Goal: Task Accomplishment & Management: Manage account settings

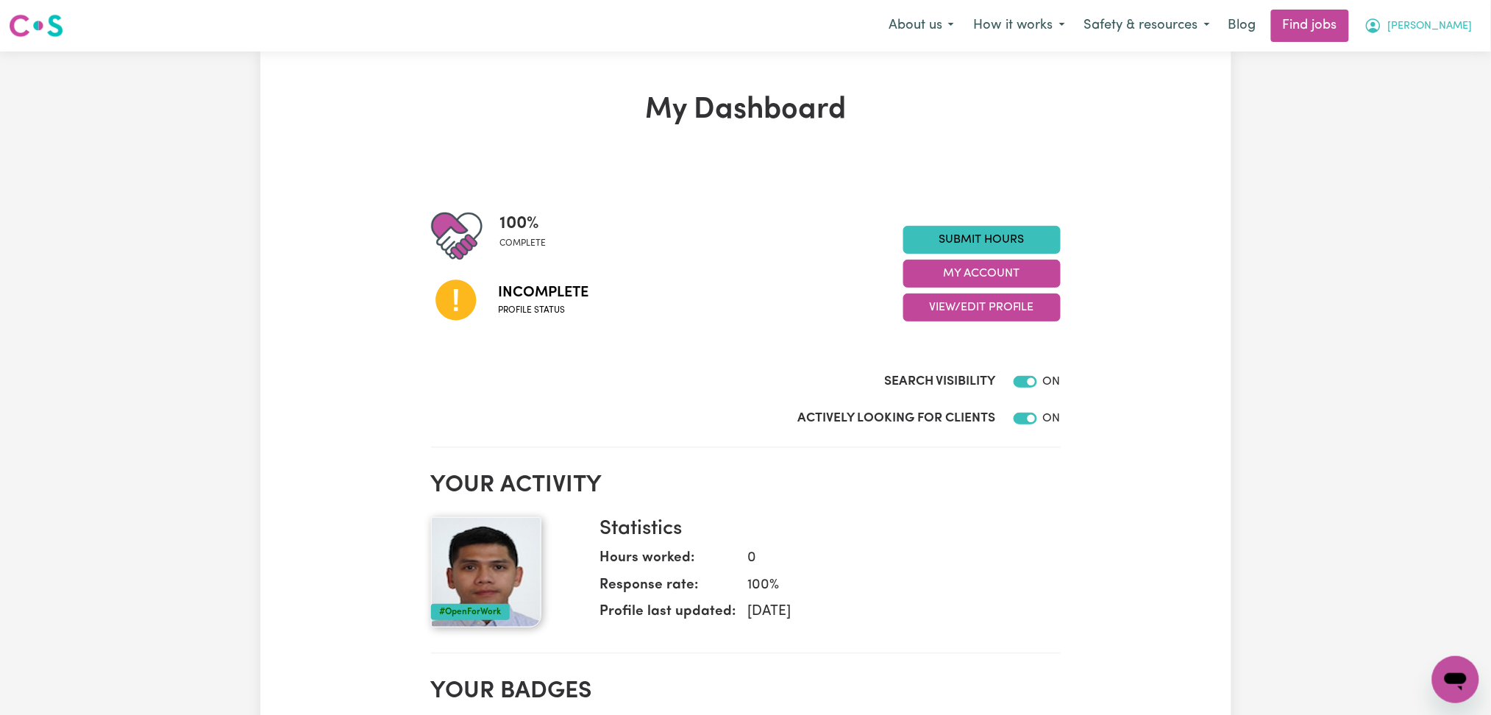
click at [1470, 28] on button "[PERSON_NAME]" at bounding box center [1418, 25] width 127 height 31
click at [1446, 121] on link "Logout" at bounding box center [1423, 113] width 116 height 28
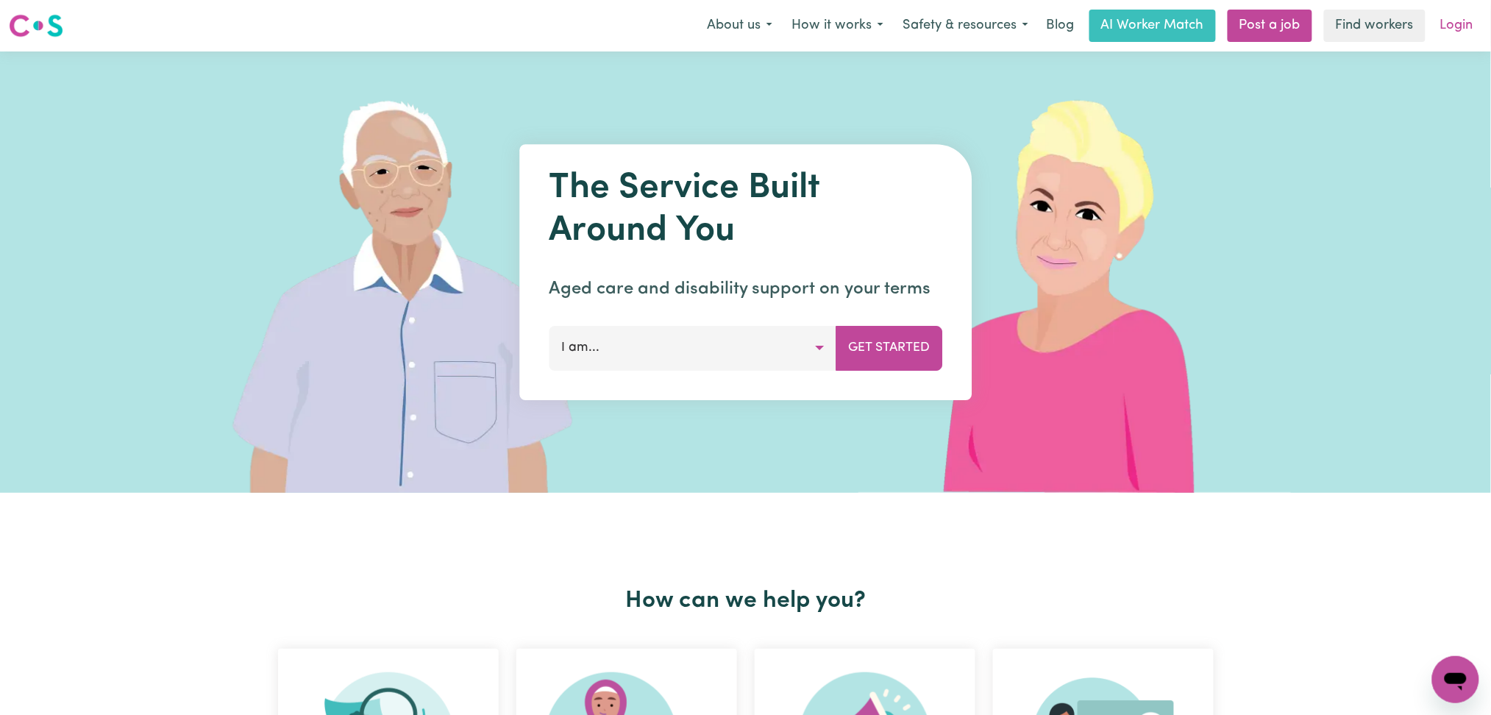
click at [1456, 27] on link "Login" at bounding box center [1456, 26] width 51 height 32
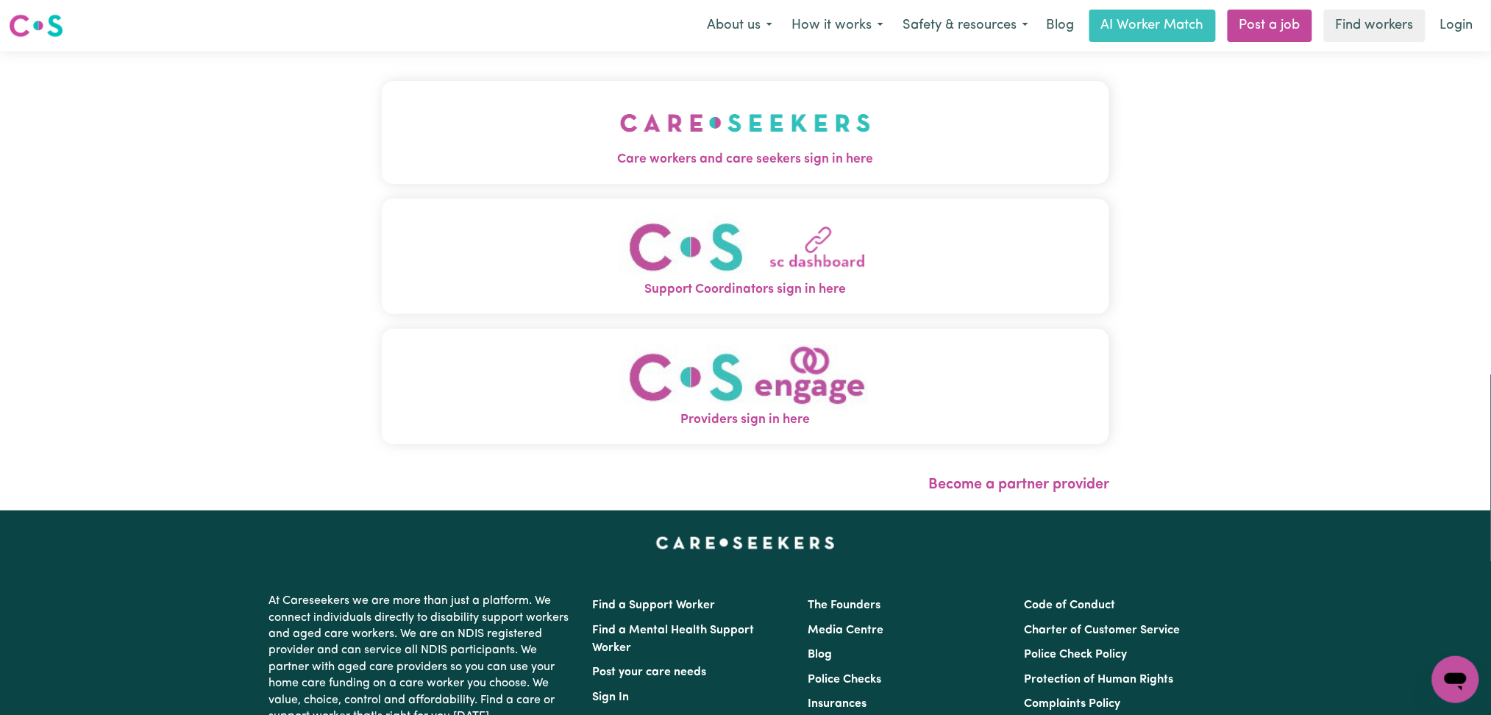
click at [726, 199] on button "Support Coordinators sign in here" at bounding box center [746, 256] width 728 height 115
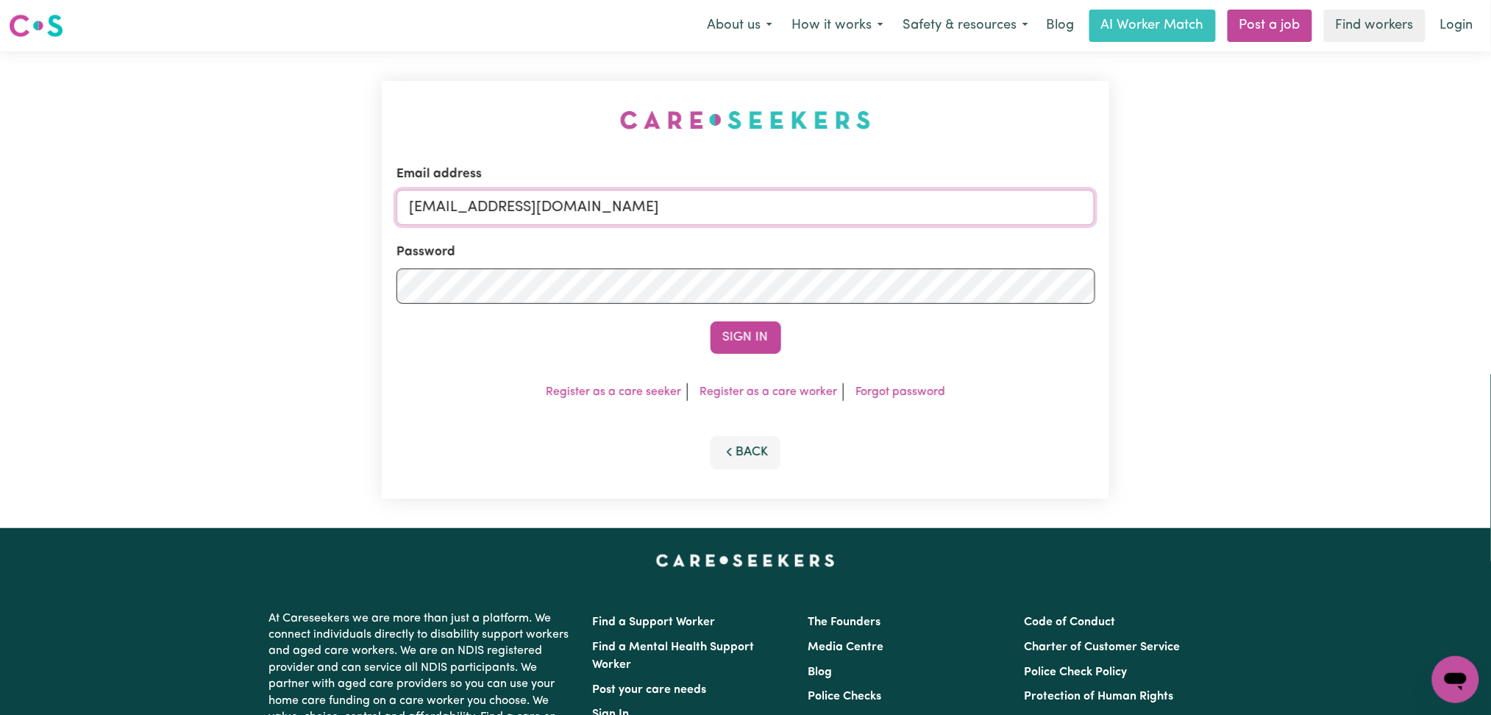
click at [695, 198] on input "[EMAIL_ADDRESS][DOMAIN_NAME]" at bounding box center [745, 207] width 699 height 35
drag, startPoint x: 486, startPoint y: 202, endPoint x: 958, endPoint y: 202, distance: 471.5
click at [958, 202] on input "Superuser~[EMAIL_ADDRESS][DOMAIN_NAME]" at bounding box center [745, 207] width 699 height 35
type input "Superuser~[EMAIL_ADDRESS][DOMAIN_NAME]"
click at [764, 334] on button "Sign In" at bounding box center [746, 337] width 71 height 32
